Goal: Ask a question

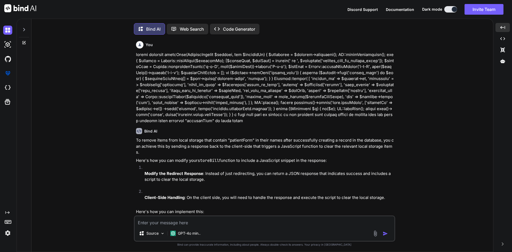
click at [167, 217] on textarea at bounding box center [265, 221] width 260 height 10
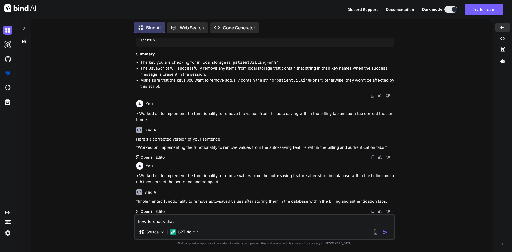
scroll to position [3082, 0]
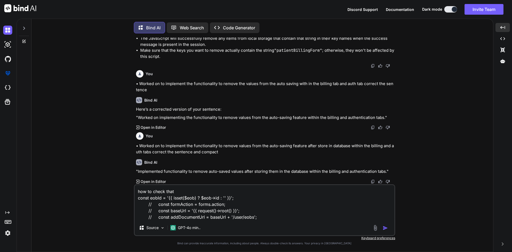
click at [271, 215] on textarea "how to check that const eobId = '{{ isset($eob) ? $eob->id : '' }}'; // const f…" at bounding box center [265, 202] width 260 height 35
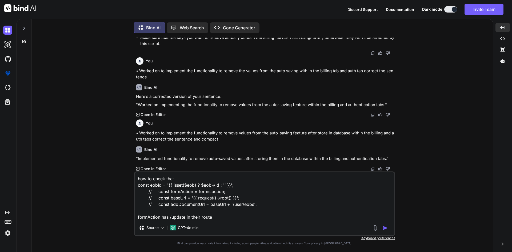
drag, startPoint x: 258, startPoint y: 202, endPoint x: 131, endPoint y: 199, distance: 127.0
click at [131, 199] on div "You Bind AI To remove items from local storage that contain "patientForm" in th…" at bounding box center [264, 145] width 457 height 214
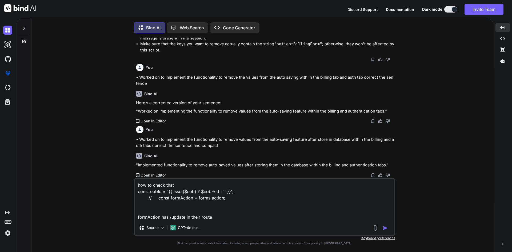
drag, startPoint x: 238, startPoint y: 187, endPoint x: 233, endPoint y: 188, distance: 5.3
click at [233, 188] on textarea "how to check that const eobId = '{{ isset($eob) ? $eob->id : '' }}'; // const f…" at bounding box center [265, 200] width 260 height 42
drag, startPoint x: 237, startPoint y: 190, endPoint x: 127, endPoint y: 191, distance: 109.6
click at [127, 191] on div "You Bind AI To remove items from local storage that contain "patientForm" in th…" at bounding box center [264, 145] width 457 height 214
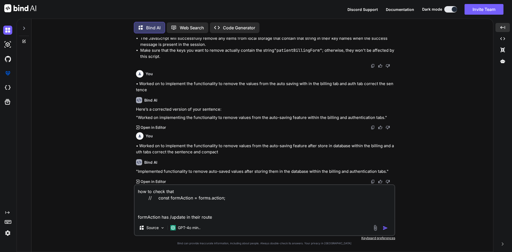
click at [156, 199] on textarea "how to check that // const formAction = forms.action; formAction has /update in…" at bounding box center [265, 202] width 260 height 35
type textarea "how to check that const formAction = forms.action; formAction has /update in th…"
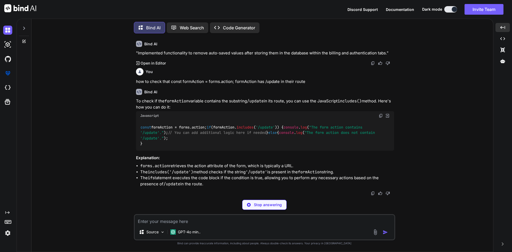
scroll to position [3273, 0]
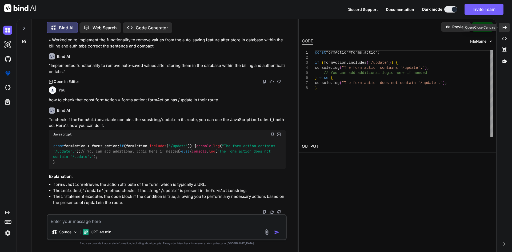
click at [507, 28] on div "Created with Pixso." at bounding box center [504, 27] width 11 height 9
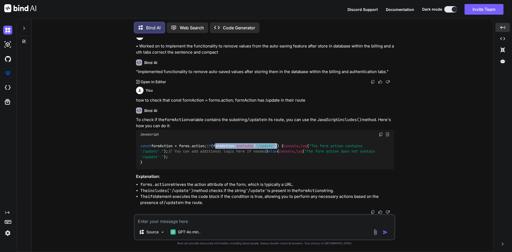
drag, startPoint x: 149, startPoint y: 133, endPoint x: 214, endPoint y: 134, distance: 65.1
click at [214, 143] on code "const formAction = forms. action ; if (formAction. includes ( '/update' )) { co…" at bounding box center [258, 154] width 237 height 22
copy code "formAction. includes ( '/update' )"
click at [281, 139] on div "const formAction = forms. action ; if (formAction. includes ( '/update' )) { co…" at bounding box center [265, 154] width 258 height 30
